Goal: Find specific page/section: Find specific page/section

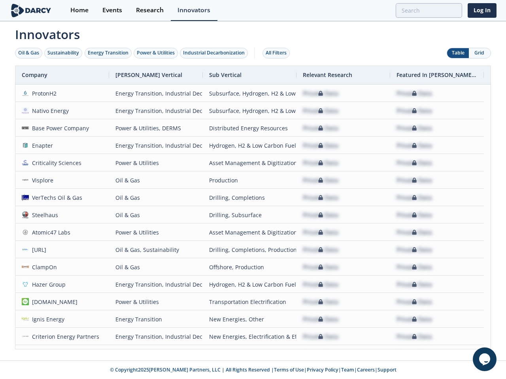
click at [29, 53] on div "Oil & Gas" at bounding box center [28, 52] width 21 height 7
click at [64, 53] on div "Sustainability" at bounding box center [63, 52] width 32 height 7
click at [108, 53] on div "Energy Transition" at bounding box center [108, 52] width 41 height 7
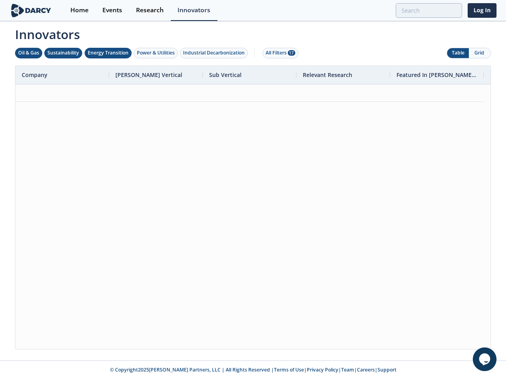
click at [156, 53] on div "Power & Utilities" at bounding box center [156, 52] width 38 height 7
click at [215, 53] on div "Industrial Decarbonization" at bounding box center [214, 52] width 62 height 7
click at [278, 53] on div "All Filters 28" at bounding box center [280, 52] width 30 height 7
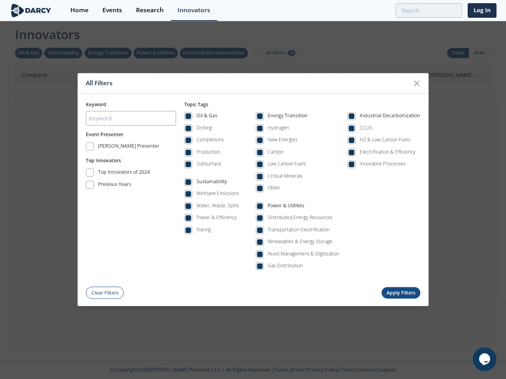
click at [479, 53] on div "All Filters Keyword Event Presenter [PERSON_NAME] Presenter Top Innovators Top …" at bounding box center [253, 189] width 506 height 379
click at [253, 207] on div "Oil & Gas Drilling Completions Production Subsurface Sustainability Methane Emi…" at bounding box center [302, 193] width 236 height 171
click at [62, 75] on div "All Filters Keyword Event Presenter [PERSON_NAME] Presenter Top Innovators Top …" at bounding box center [253, 189] width 506 height 379
